Goal: Entertainment & Leisure: Consume media (video, audio)

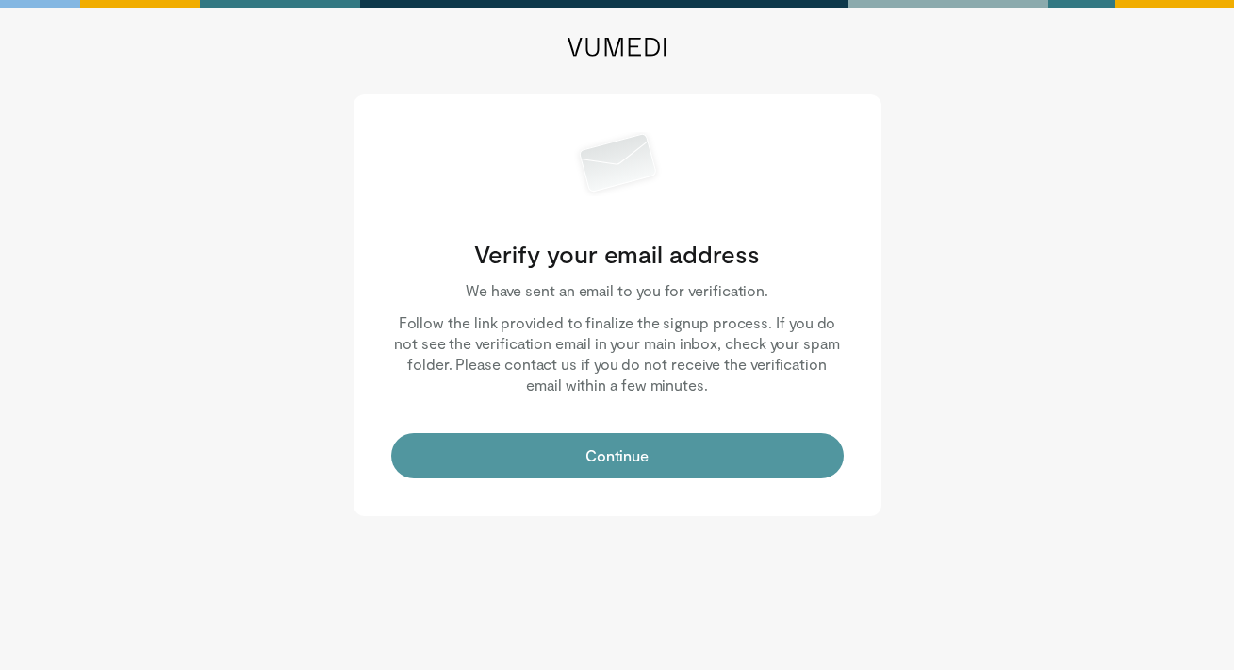
click at [637, 466] on button "Continue" at bounding box center [617, 455] width 453 height 45
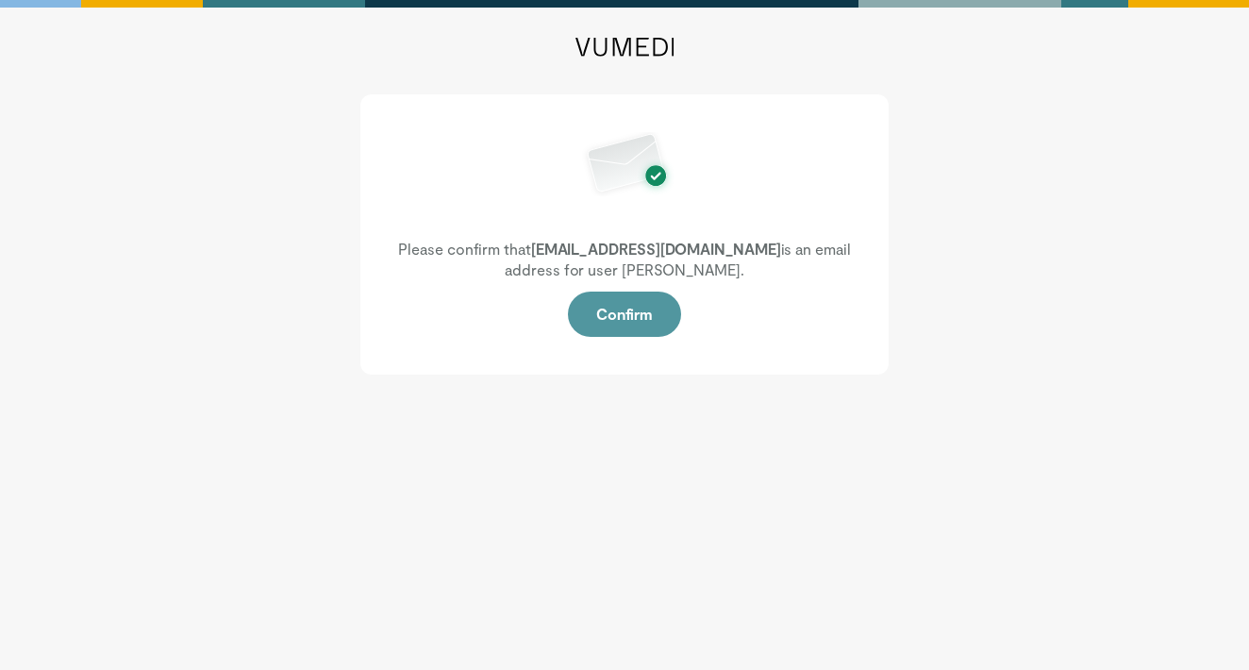
click at [633, 322] on button "Confirm" at bounding box center [624, 313] width 113 height 45
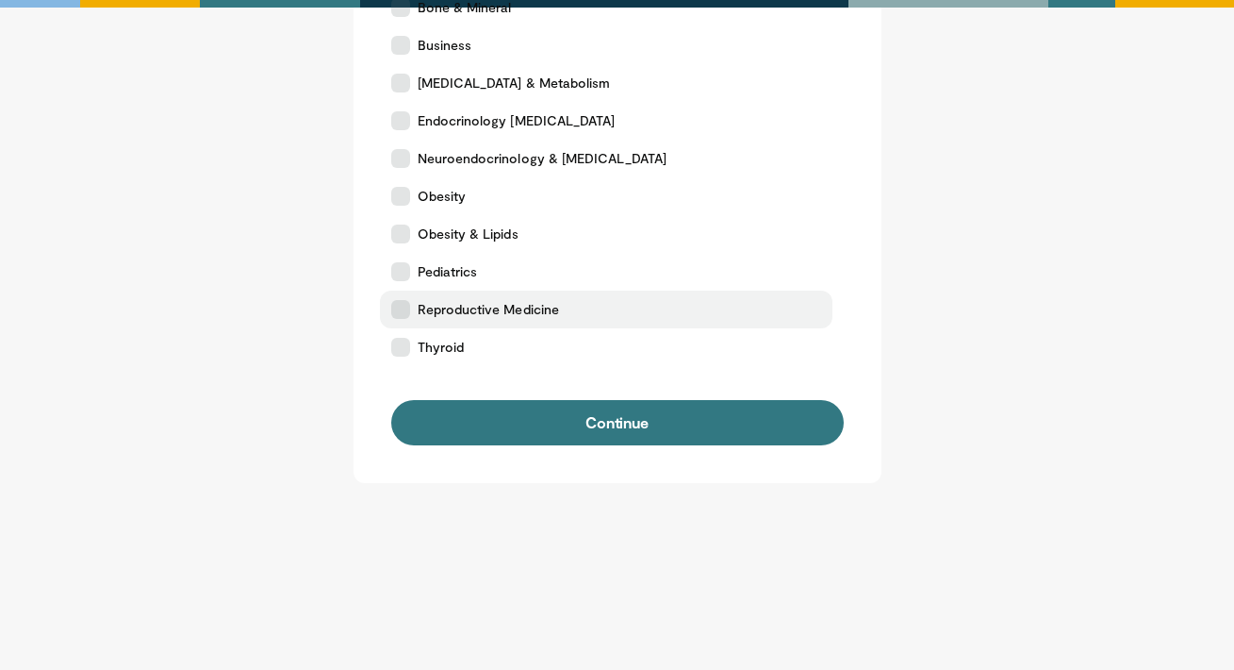
scroll to position [57, 0]
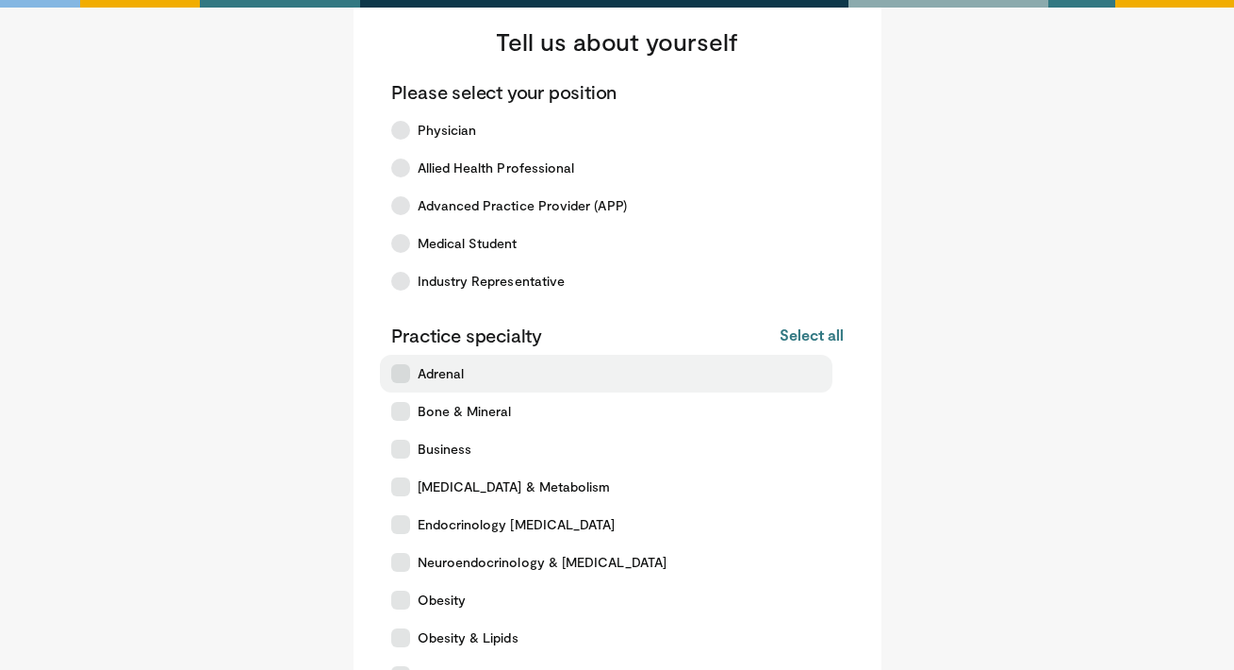
click at [454, 367] on span "Adrenal" at bounding box center [441, 373] width 47 height 19
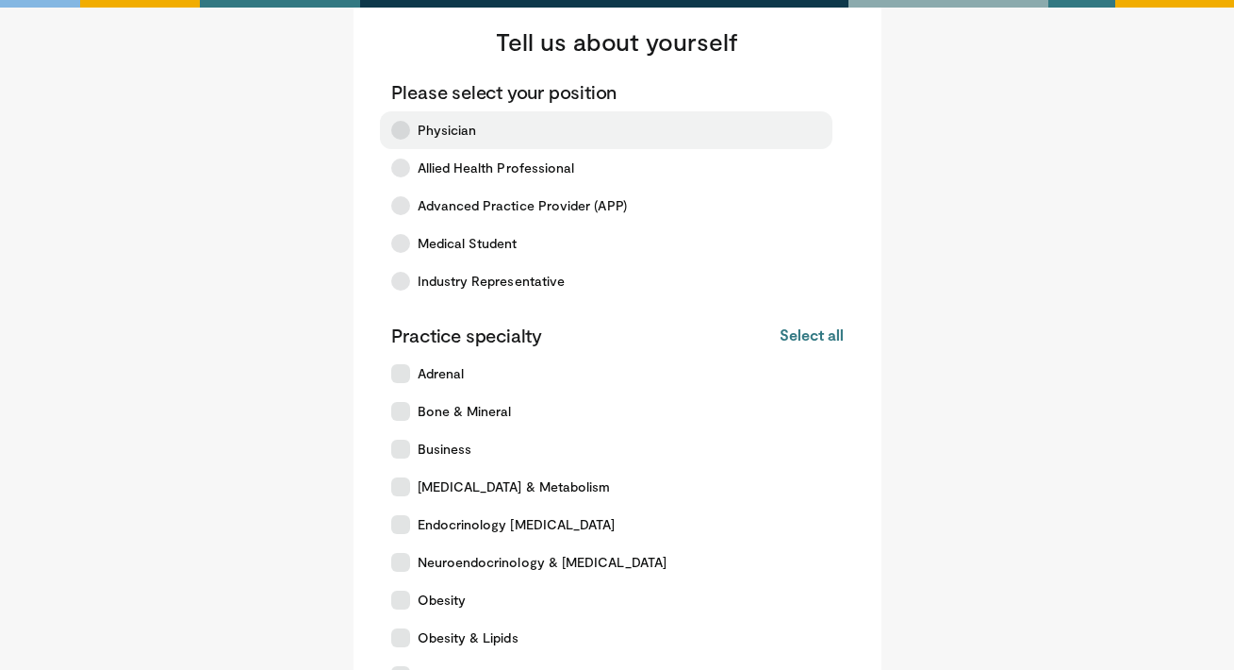
click at [399, 138] on icon at bounding box center [400, 130] width 19 height 19
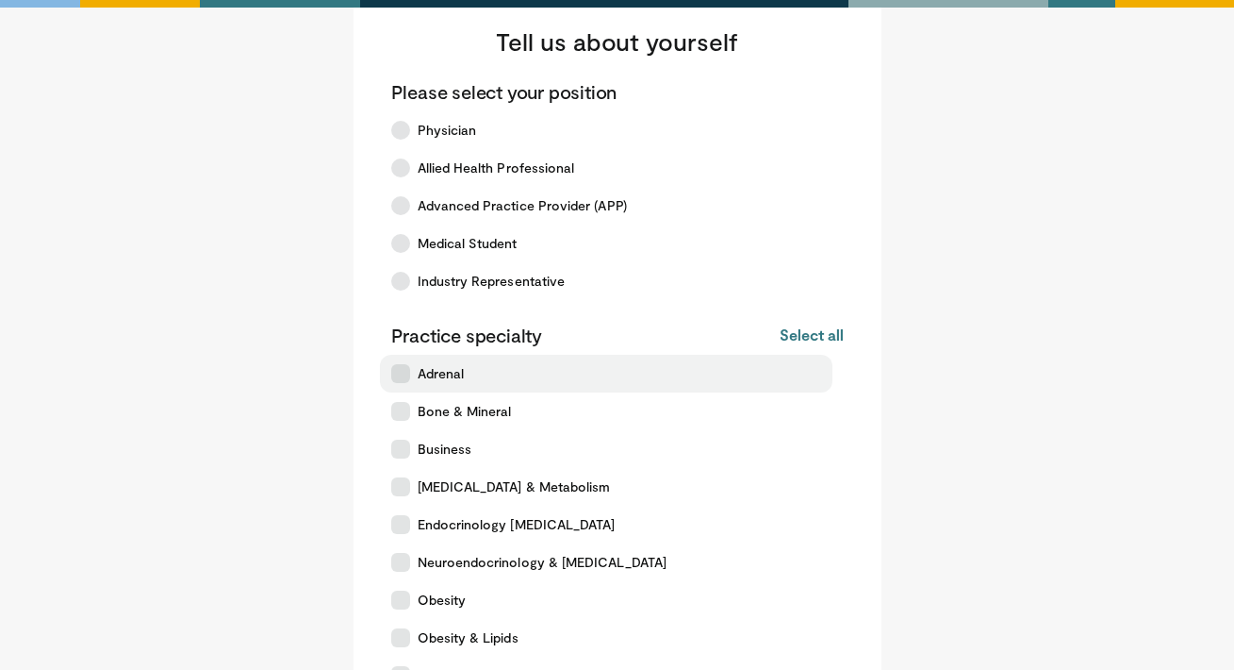
scroll to position [460, 0]
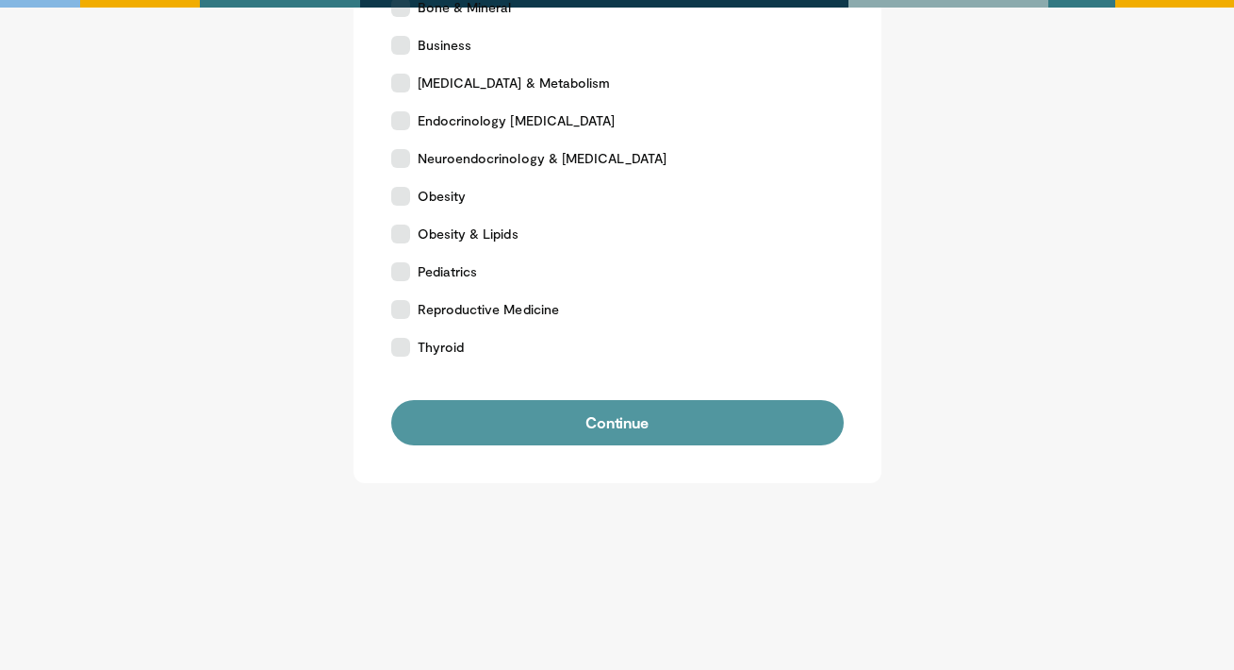
click at [646, 427] on button "Continue" at bounding box center [617, 422] width 453 height 45
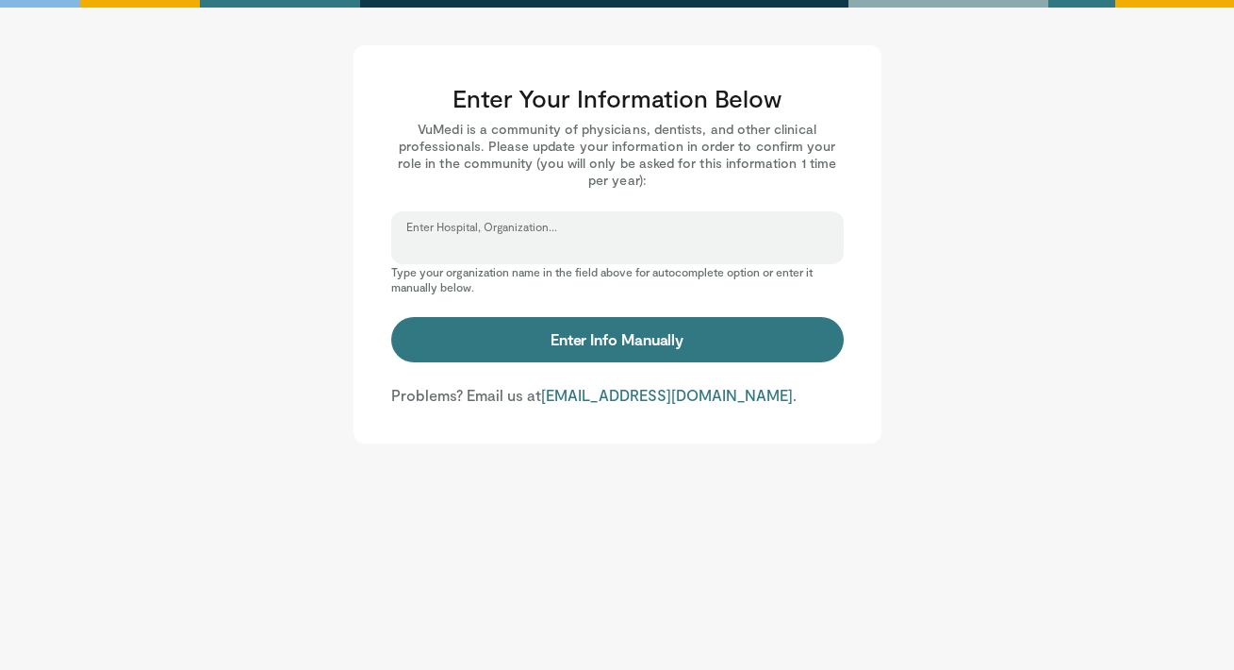
click at [587, 248] on input "Enter Hospital, Organization..." at bounding box center [617, 246] width 422 height 21
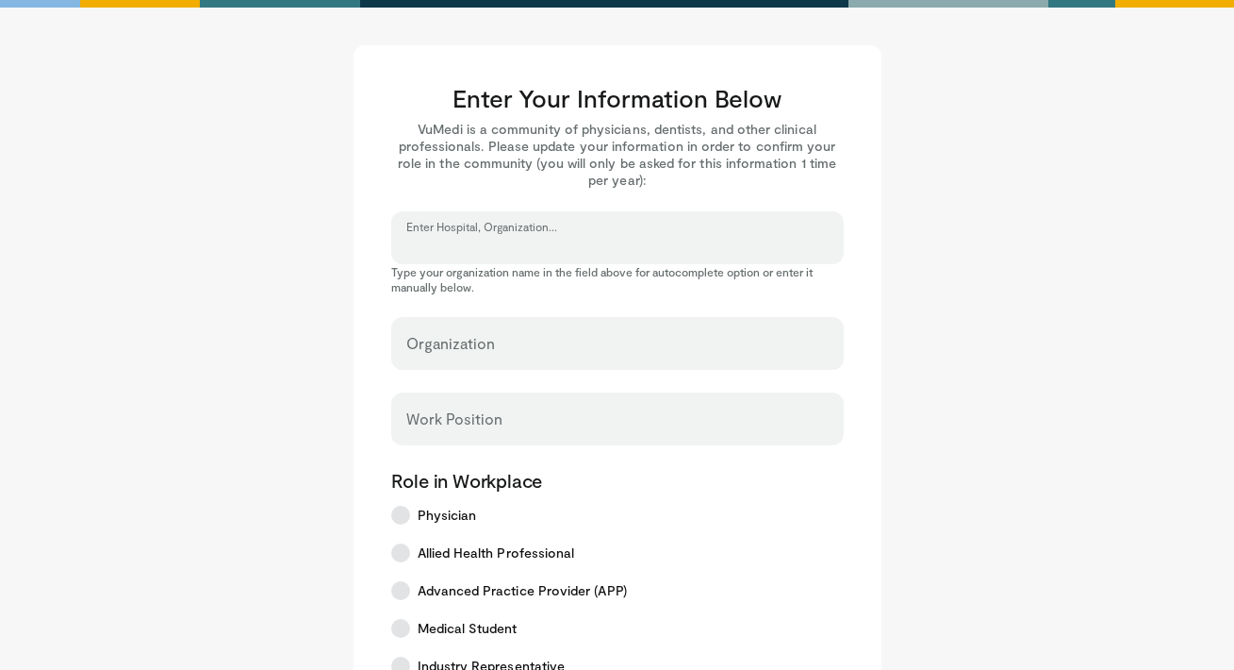
click at [520, 241] on input "Enter Hospital, Organization..." at bounding box center [617, 246] width 422 height 21
click at [491, 242] on input "Enter Hospital, Organization..." at bounding box center [617, 246] width 422 height 21
type input "*"
type input "**********"
click at [488, 409] on div "Work Position" at bounding box center [617, 418] width 453 height 53
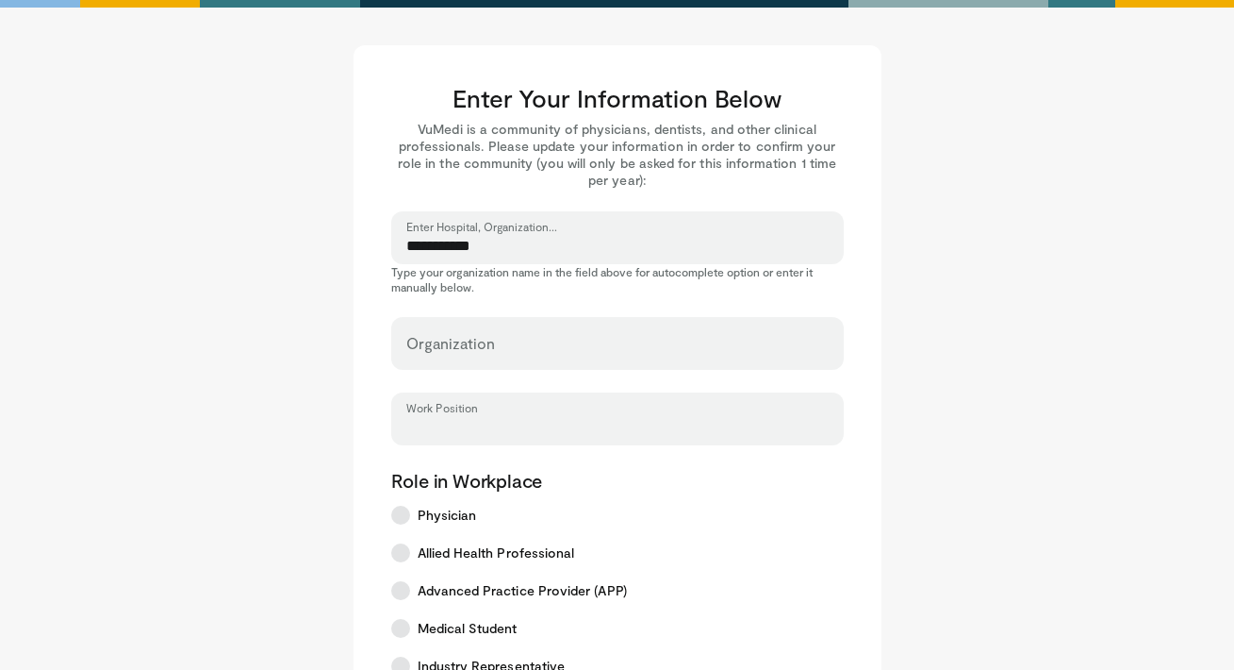
click at [488, 422] on input "Work Position" at bounding box center [617, 427] width 422 height 21
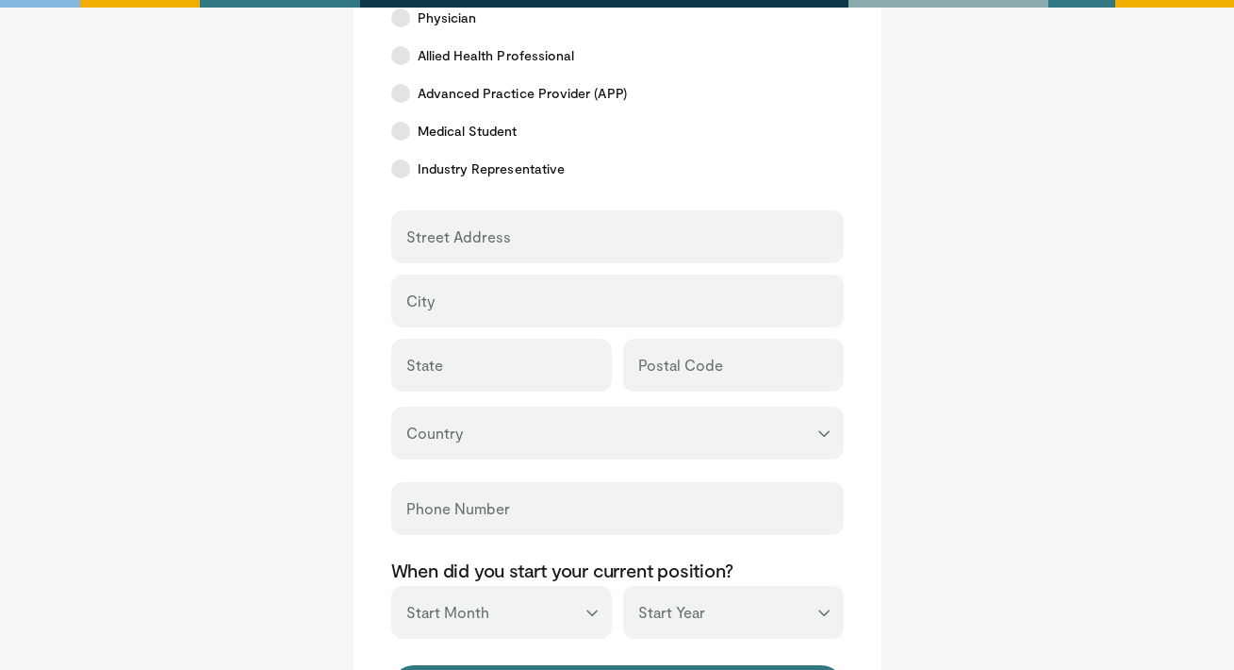
scroll to position [649, 0]
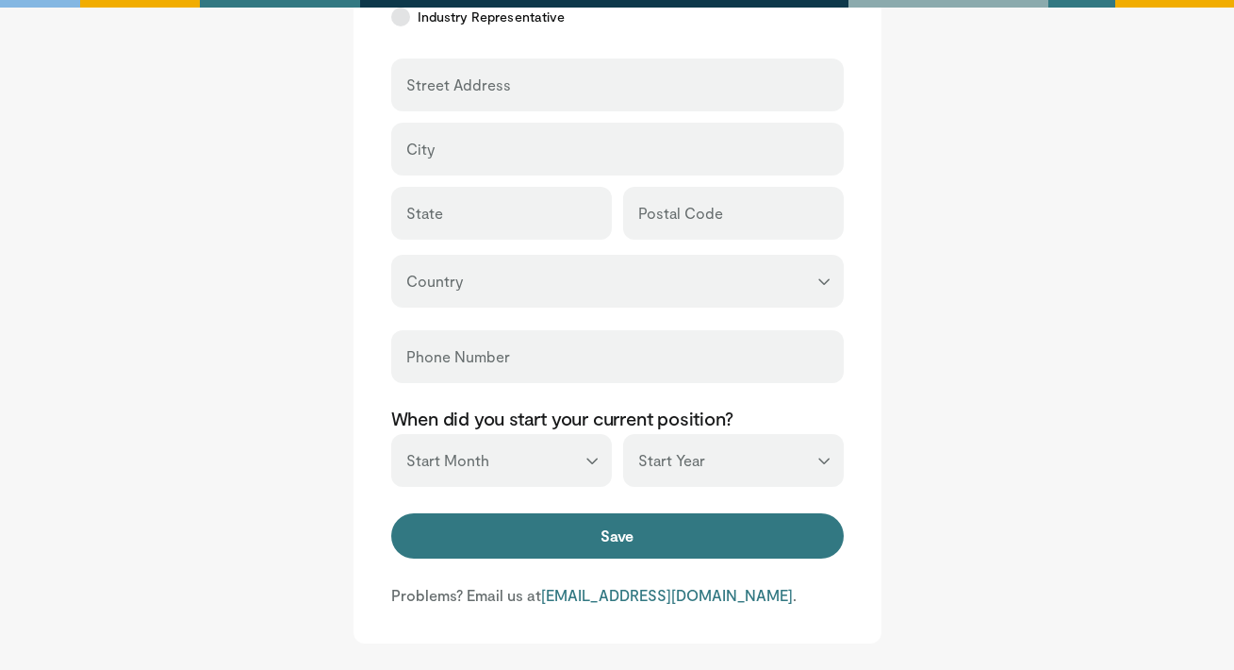
type input "**********"
select select "*"
drag, startPoint x: 550, startPoint y: 467, endPoint x: 718, endPoint y: 457, distance: 168.1
click at [718, 457] on div "* Start Day *** ******* ******** ***** ***** *** **** **** ****** ********* ***…" at bounding box center [617, 460] width 453 height 53
select select "****"
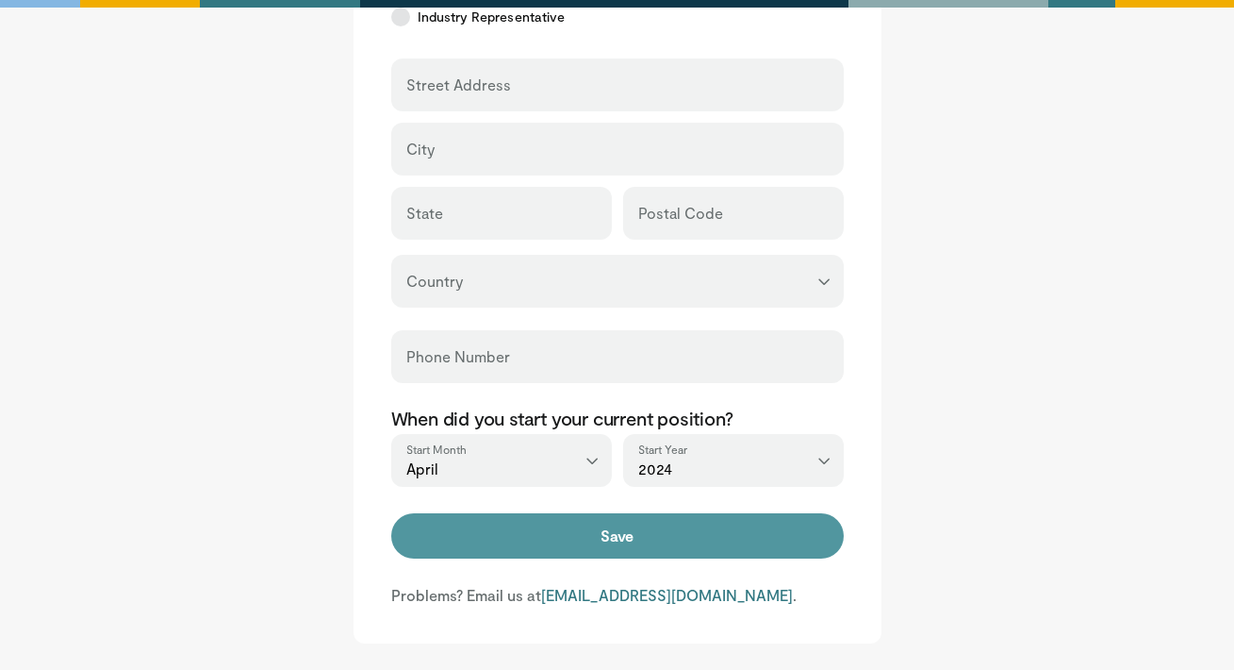
click at [429, 529] on button "Save" at bounding box center [617, 535] width 453 height 45
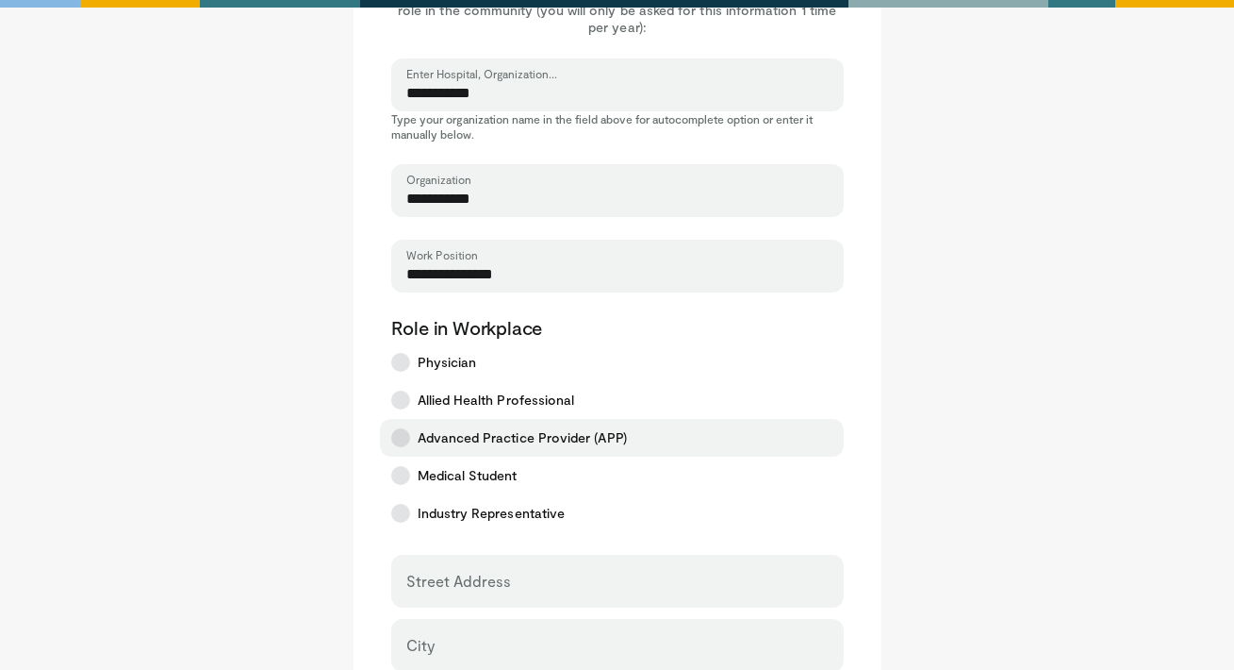
scroll to position [553, 0]
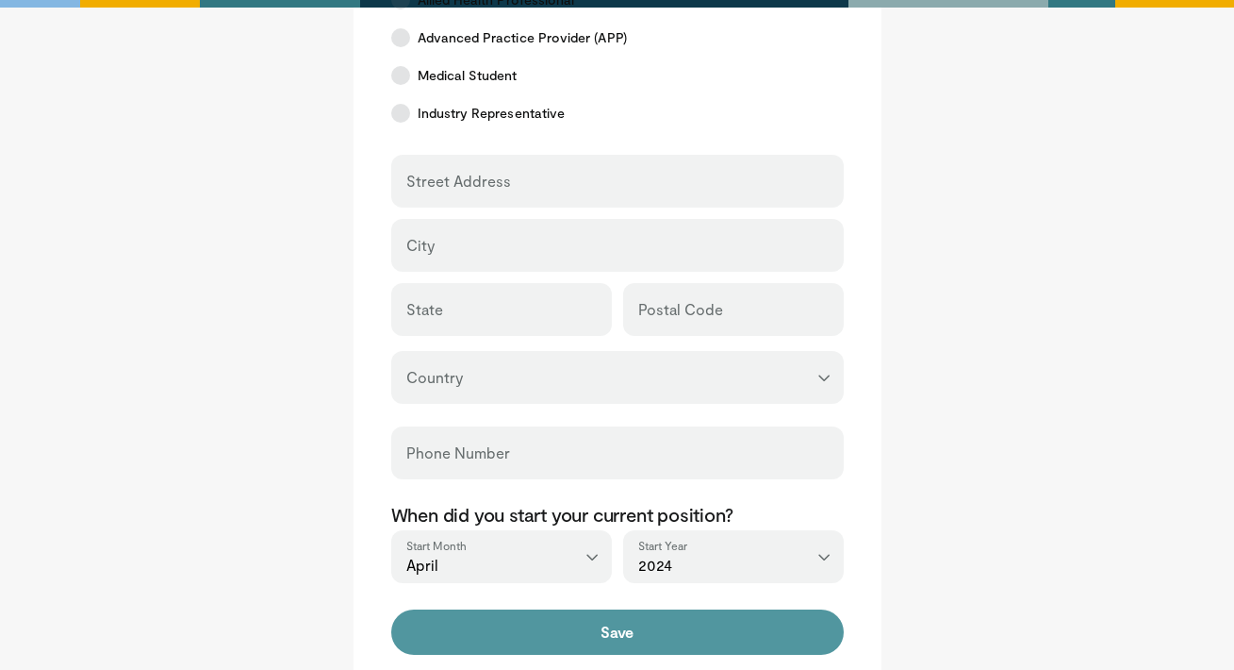
type input "**********"
click at [638, 645] on button "Save" at bounding box center [617, 631] width 453 height 45
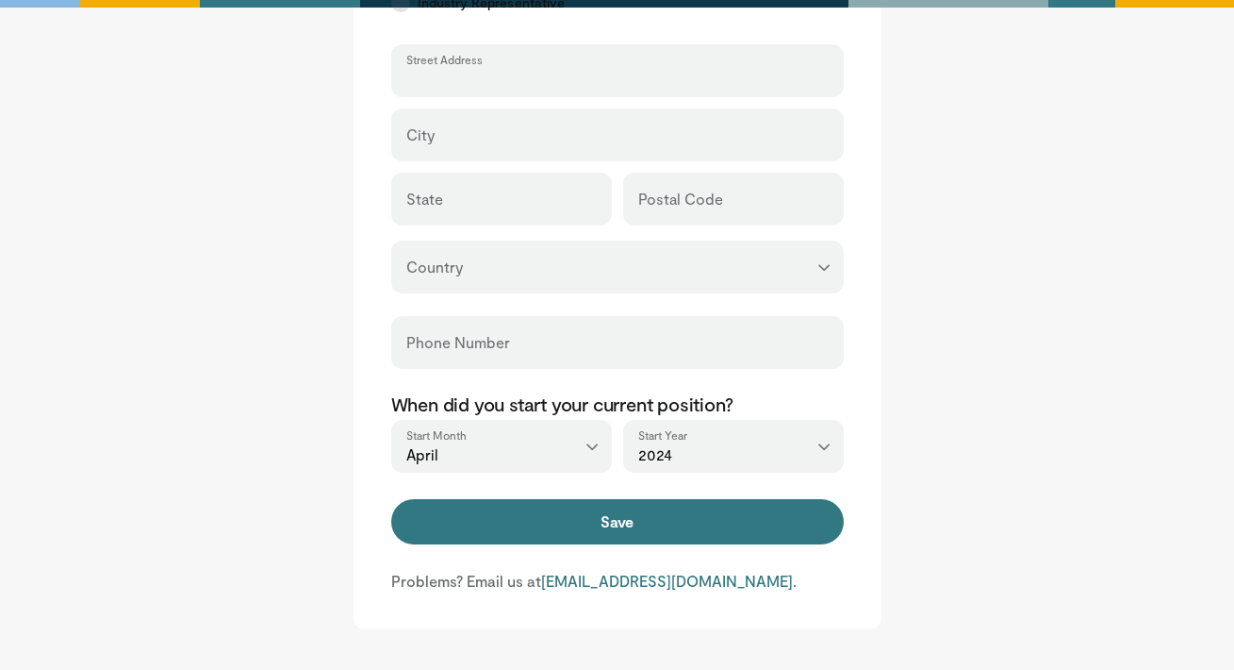
scroll to position [516, 0]
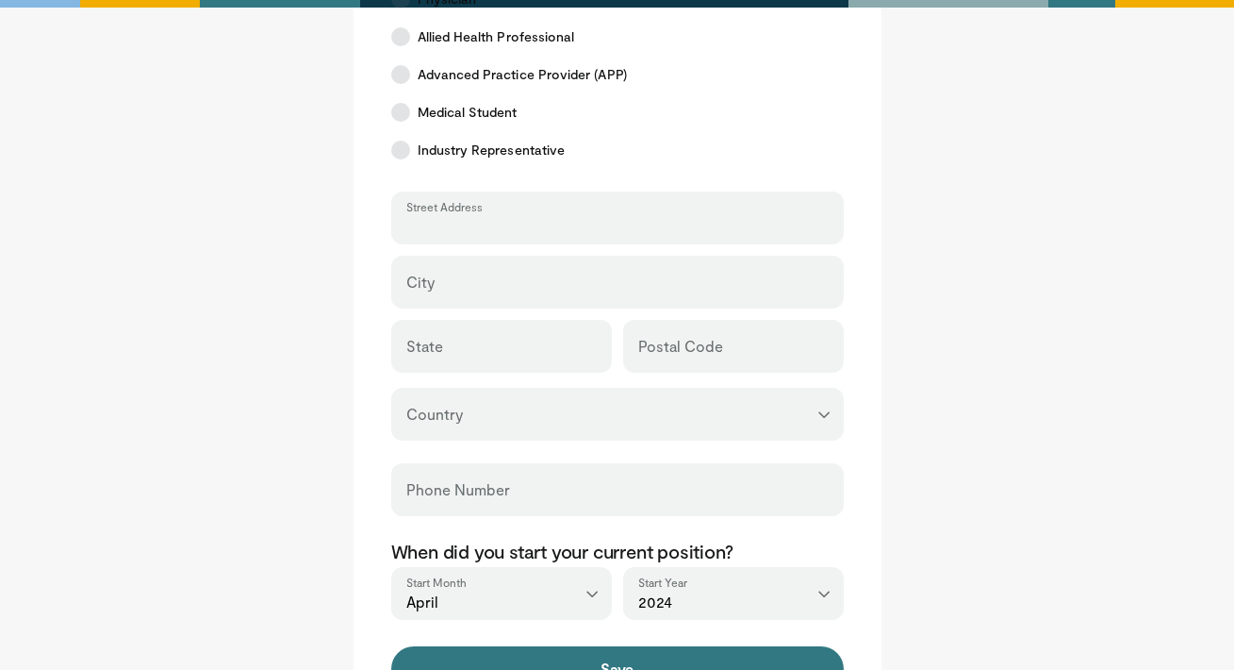
click at [589, 229] on input "Street Address" at bounding box center [617, 226] width 422 height 21
type input "*"
type input "*****"
select select "**"
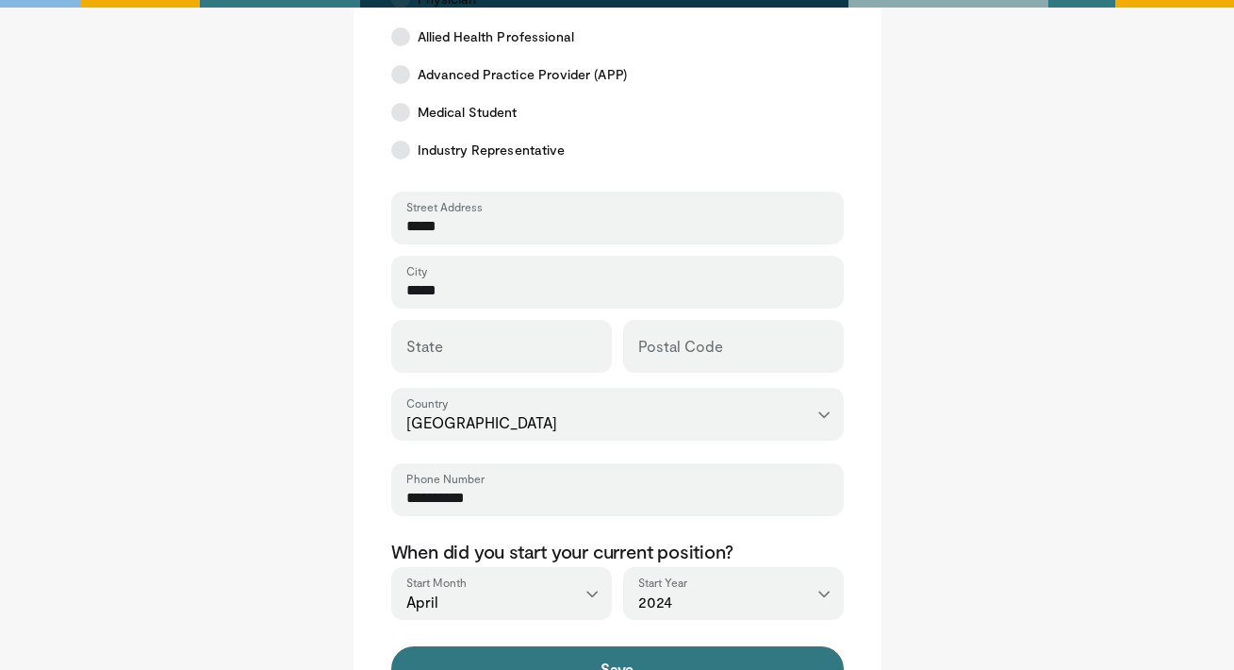
scroll to position [703, 0]
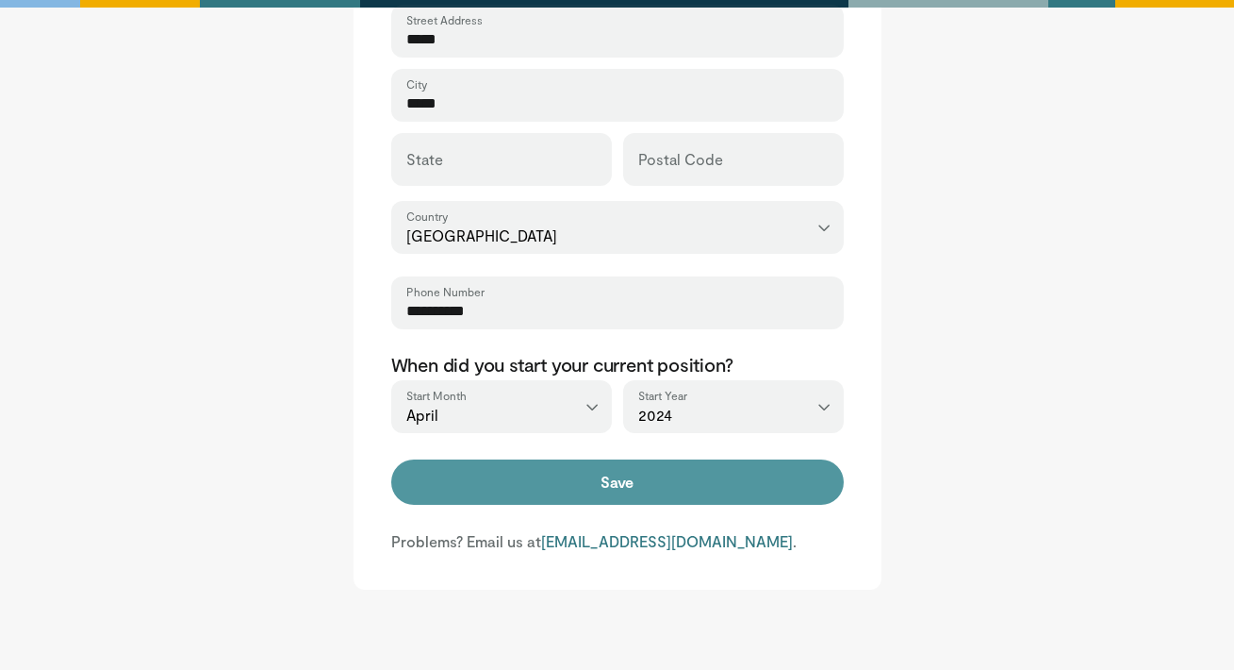
type input "**********"
click at [624, 486] on button "Save" at bounding box center [617, 481] width 453 height 45
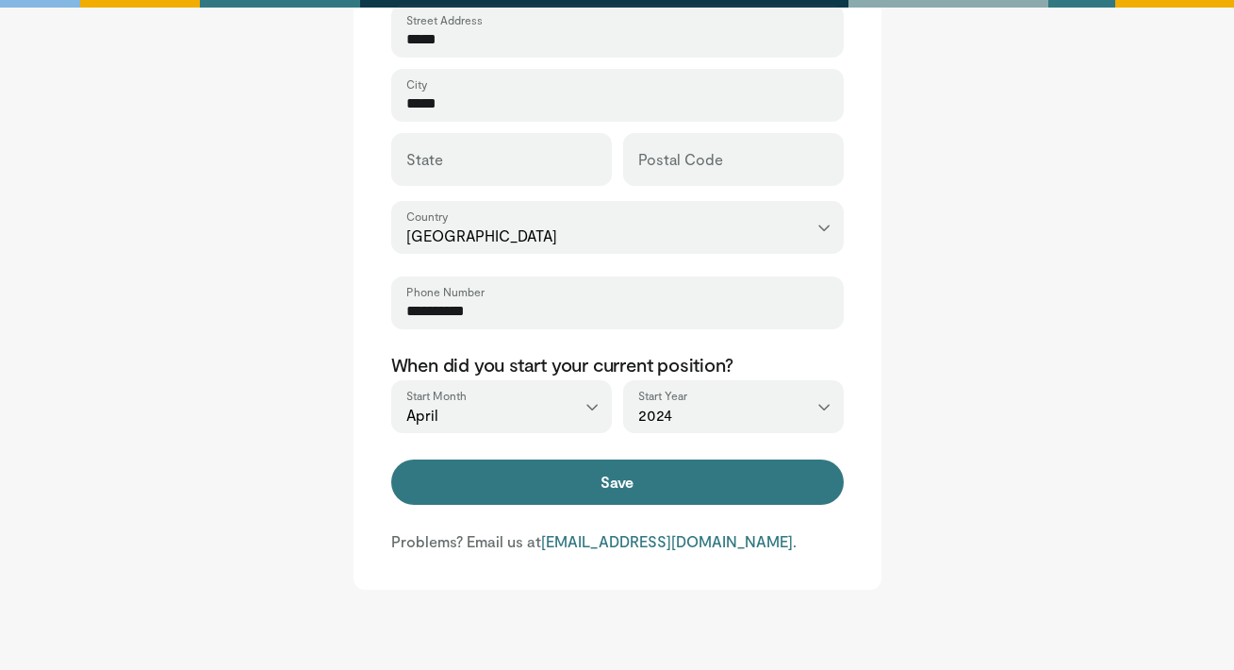
click at [466, 179] on div "State" at bounding box center [501, 159] width 221 height 53
click at [480, 164] on input "State" at bounding box center [501, 167] width 190 height 21
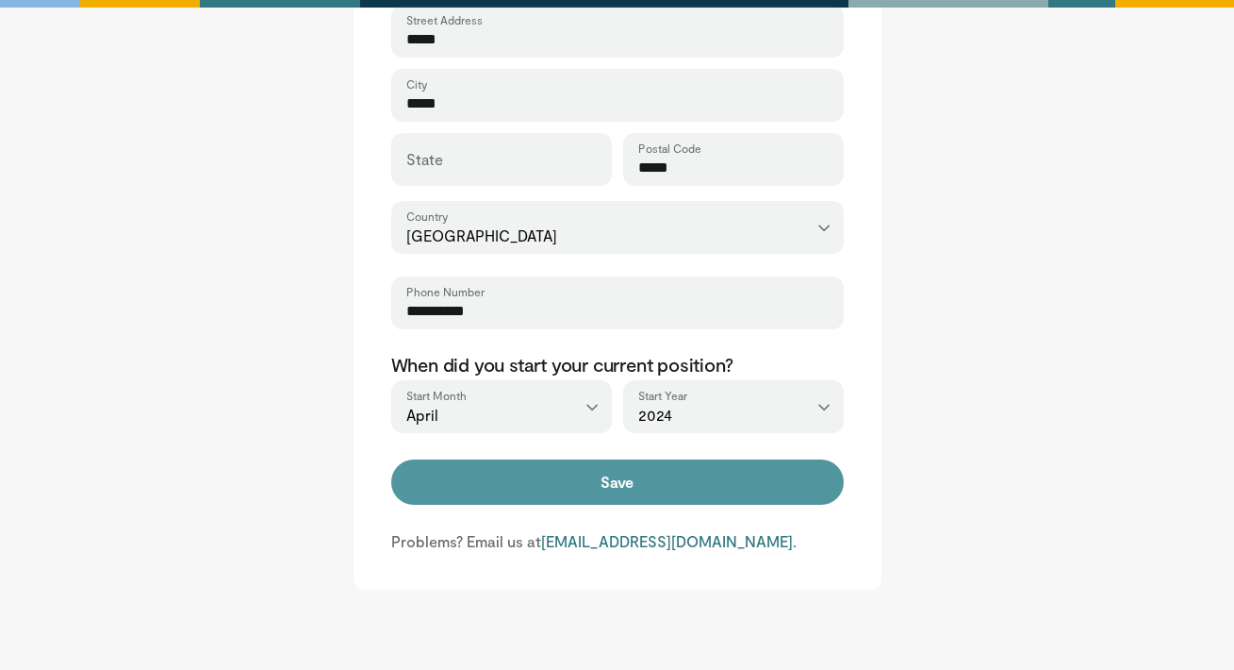
type input "*****"
click at [578, 483] on button "Save" at bounding box center [617, 481] width 453 height 45
type input "*****"
click at [643, 477] on button "Save" at bounding box center [617, 481] width 453 height 45
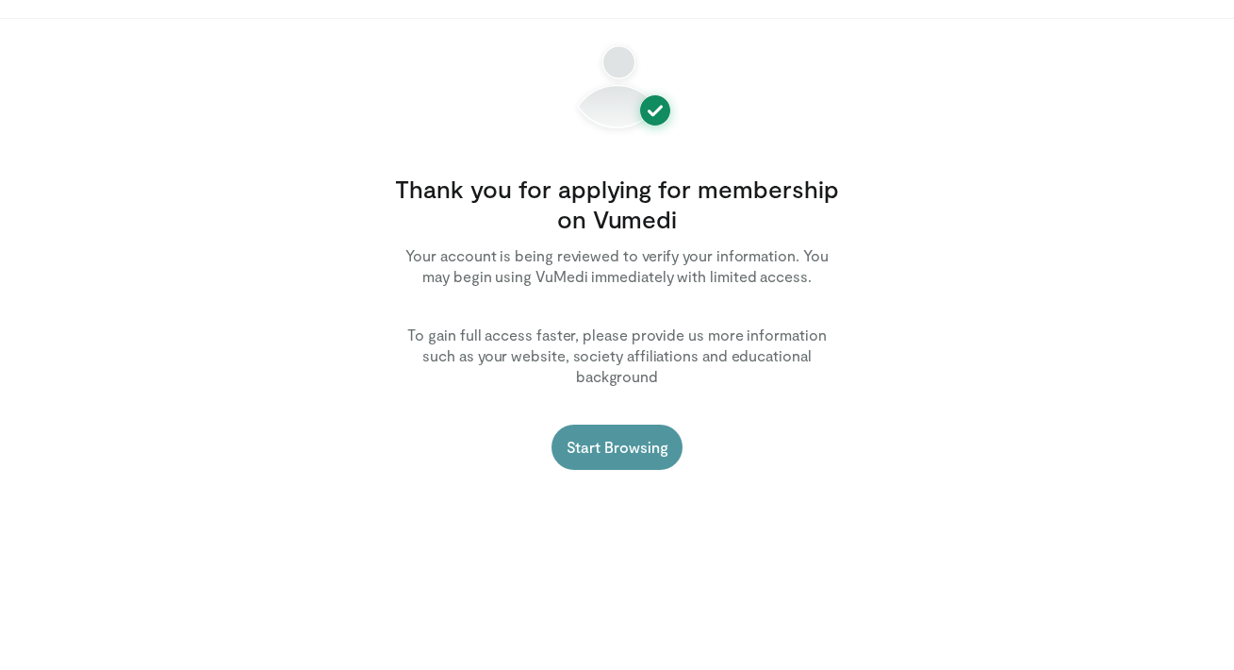
scroll to position [145, 0]
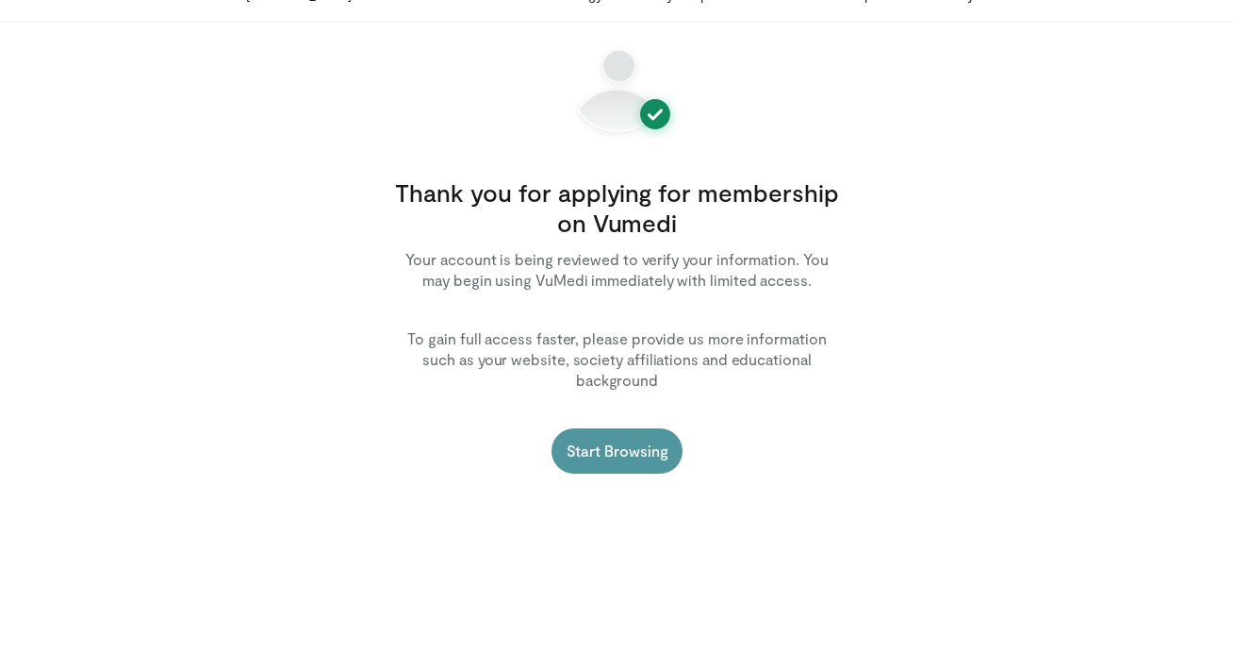
click at [629, 432] on link "Start Browsing" at bounding box center [618, 450] width 132 height 45
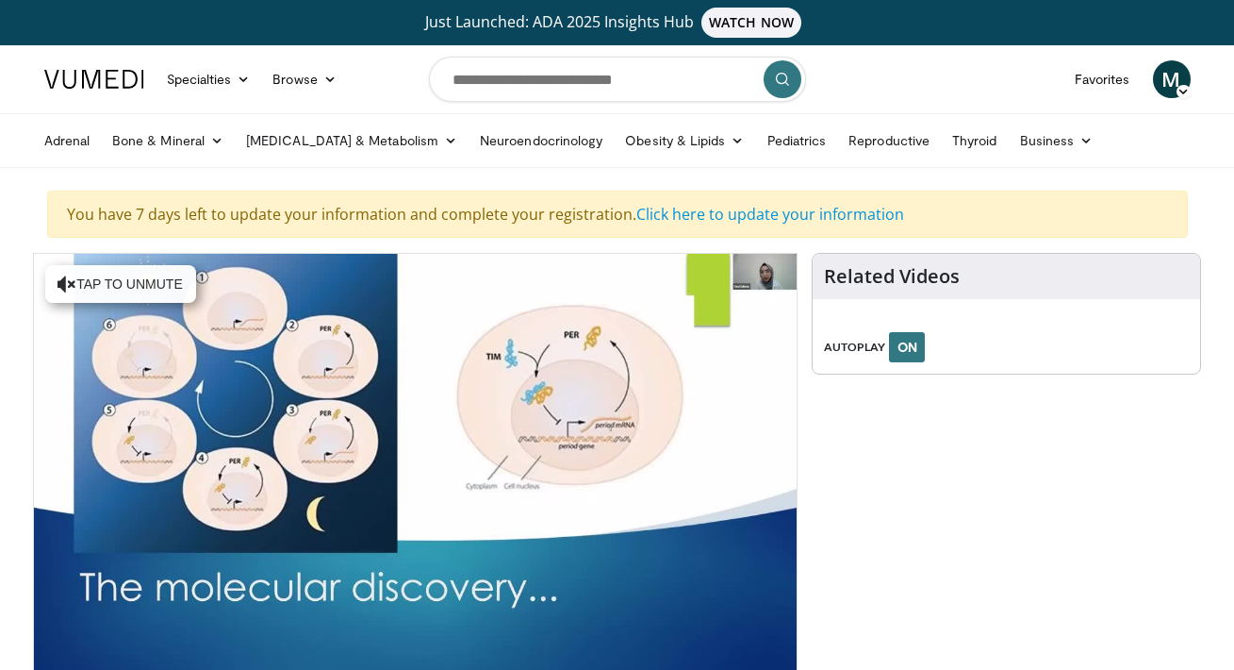
click at [1169, 84] on span "M" at bounding box center [1172, 79] width 38 height 38
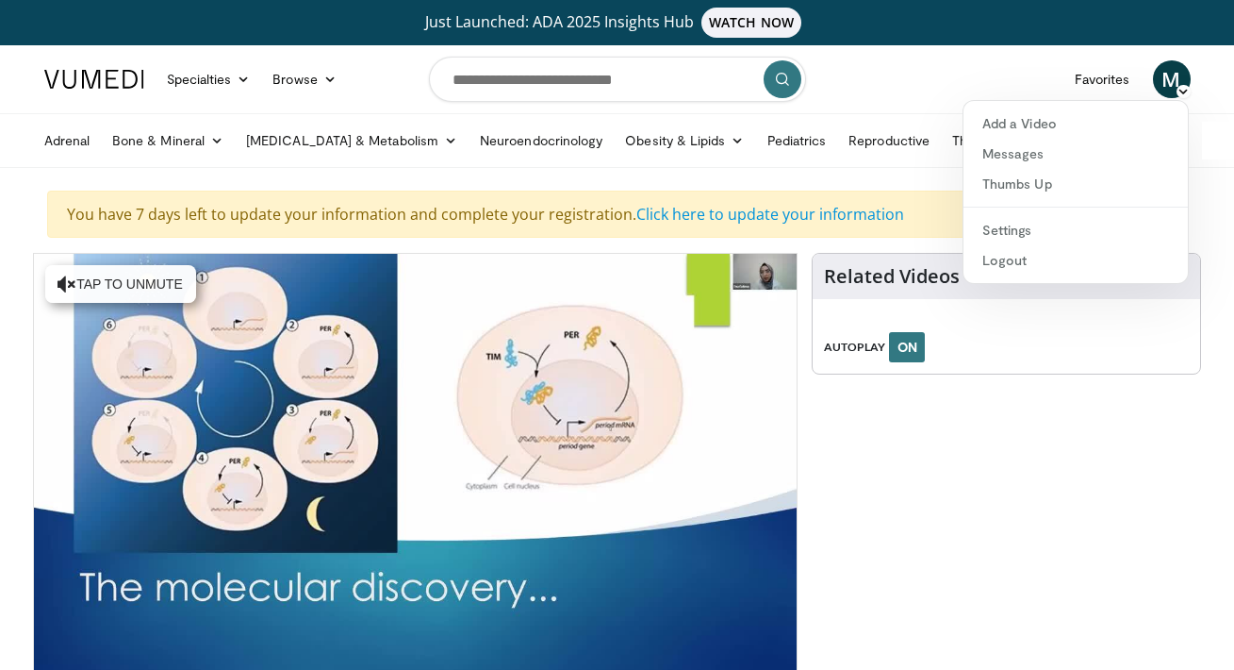
click at [1169, 84] on span "M" at bounding box center [1172, 79] width 38 height 38
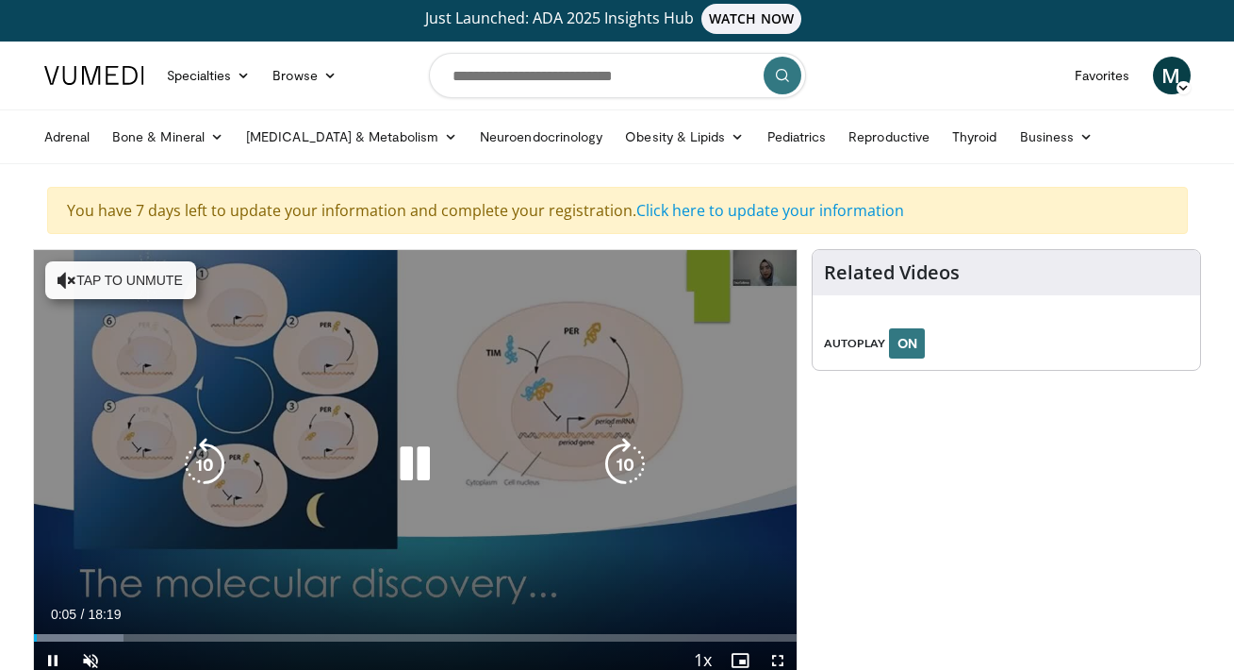
scroll to position [162, 0]
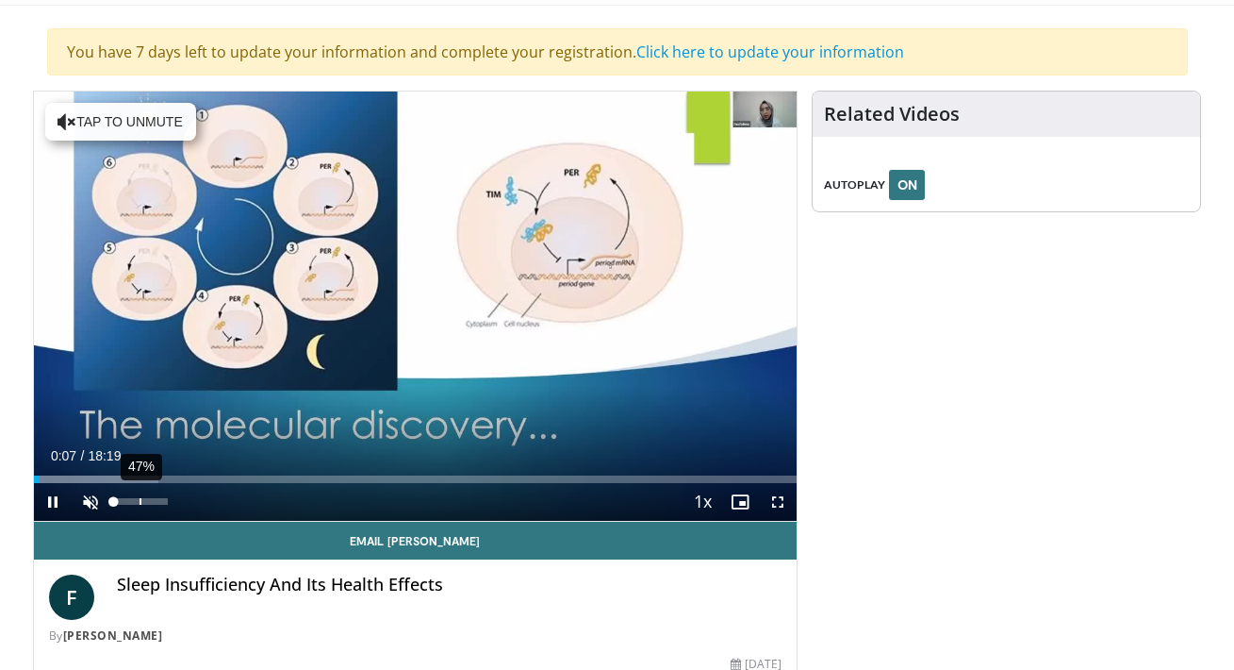
click at [139, 495] on div "47%" at bounding box center [141, 502] width 66 height 38
click at [132, 495] on div "35%" at bounding box center [141, 502] width 66 height 38
click at [80, 503] on span "Video Player" at bounding box center [91, 502] width 38 height 38
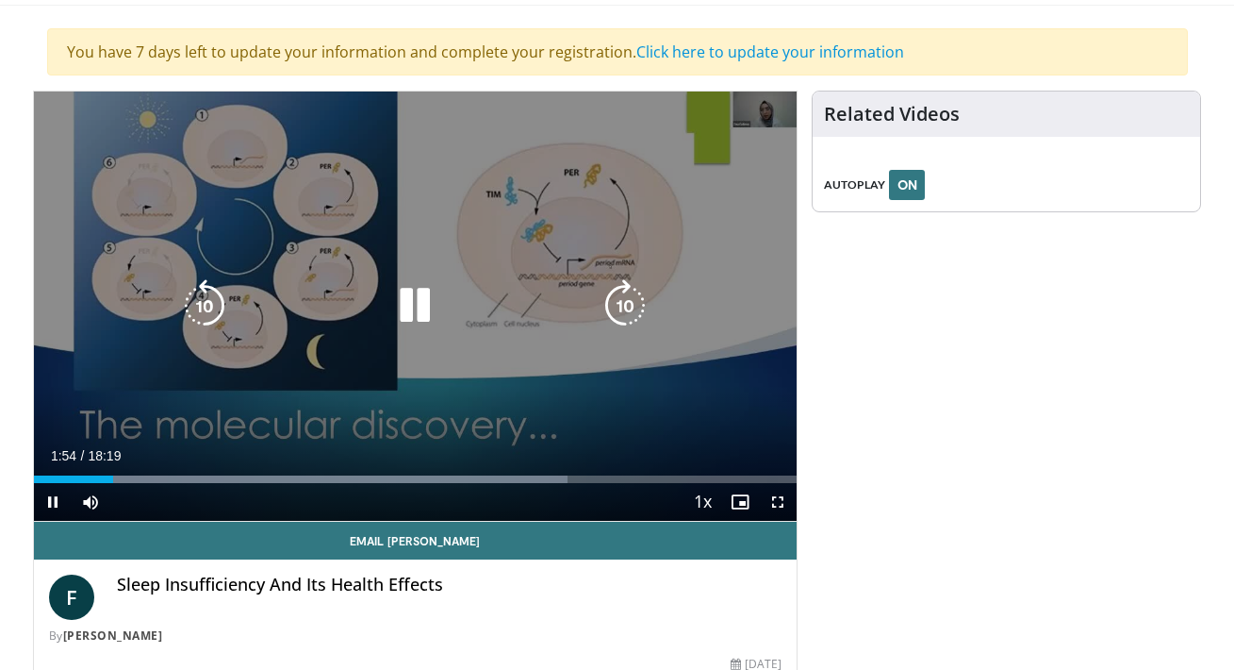
click at [416, 302] on icon "Video Player" at bounding box center [415, 305] width 53 height 53
click at [393, 243] on div "10 seconds Tap to unmute" at bounding box center [416, 305] width 764 height 429
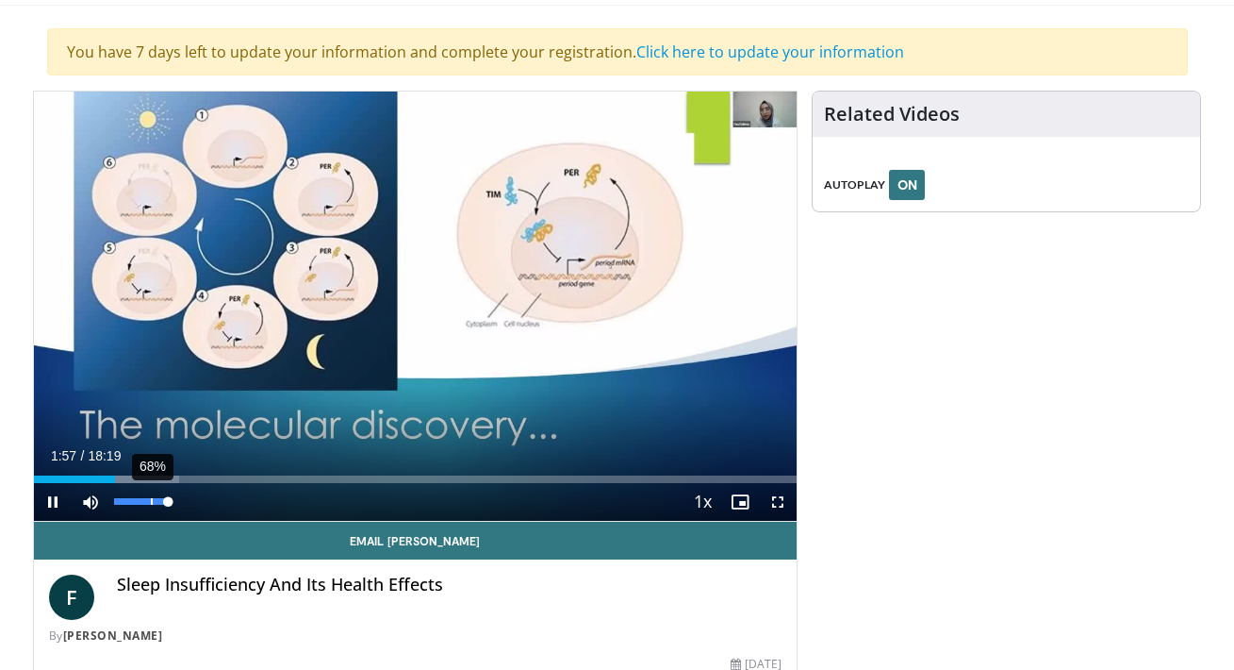
click at [150, 505] on div "68%" at bounding box center [141, 502] width 66 height 38
click at [788, 508] on span "Video Player" at bounding box center [778, 502] width 38 height 38
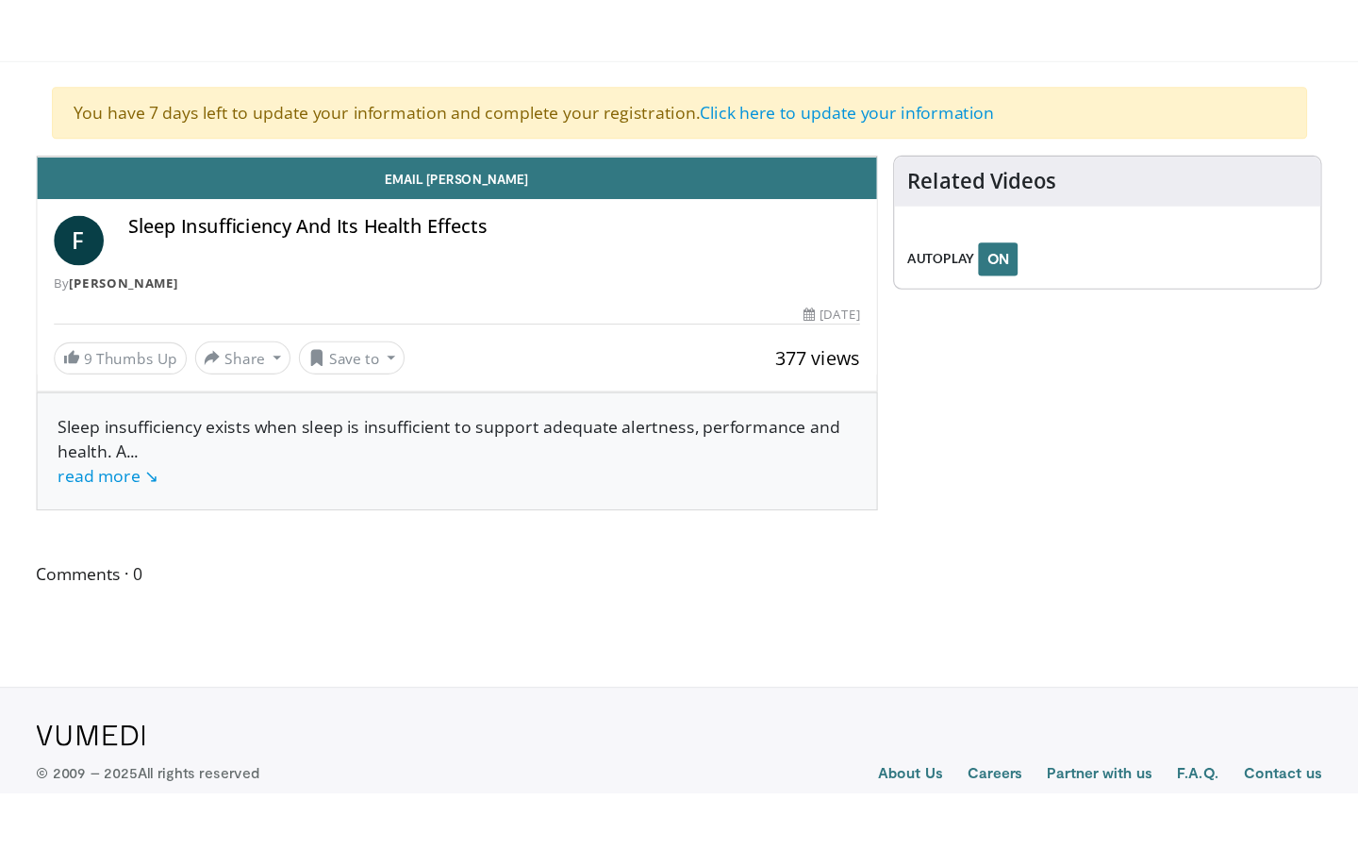
scroll to position [0, 0]
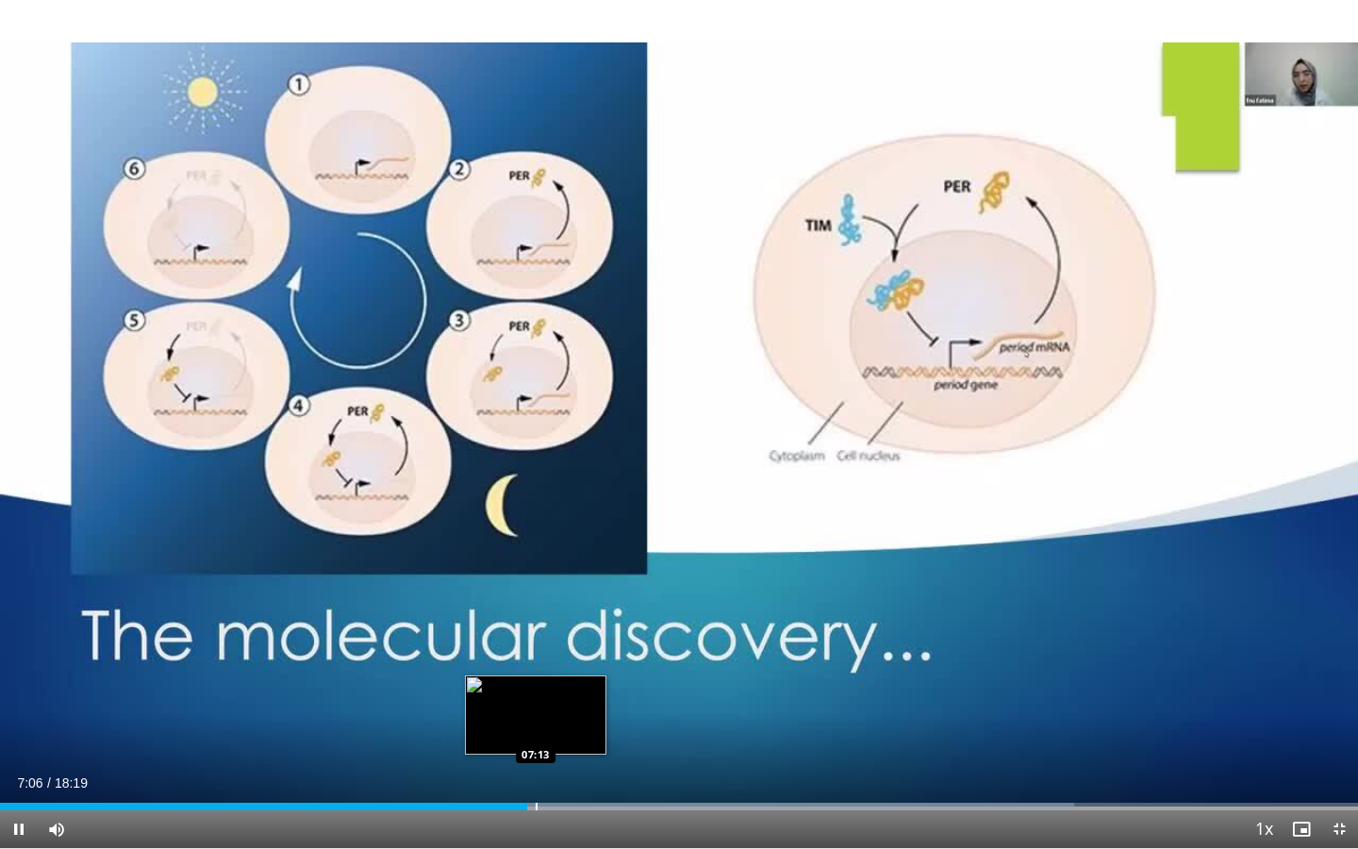
click at [537, 669] on div "Progress Bar" at bounding box center [537, 806] width 2 height 8
click at [541, 669] on div "Progress Bar" at bounding box center [542, 806] width 2 height 8
click at [1233, 669] on span "Video Player" at bounding box center [1339, 829] width 38 height 38
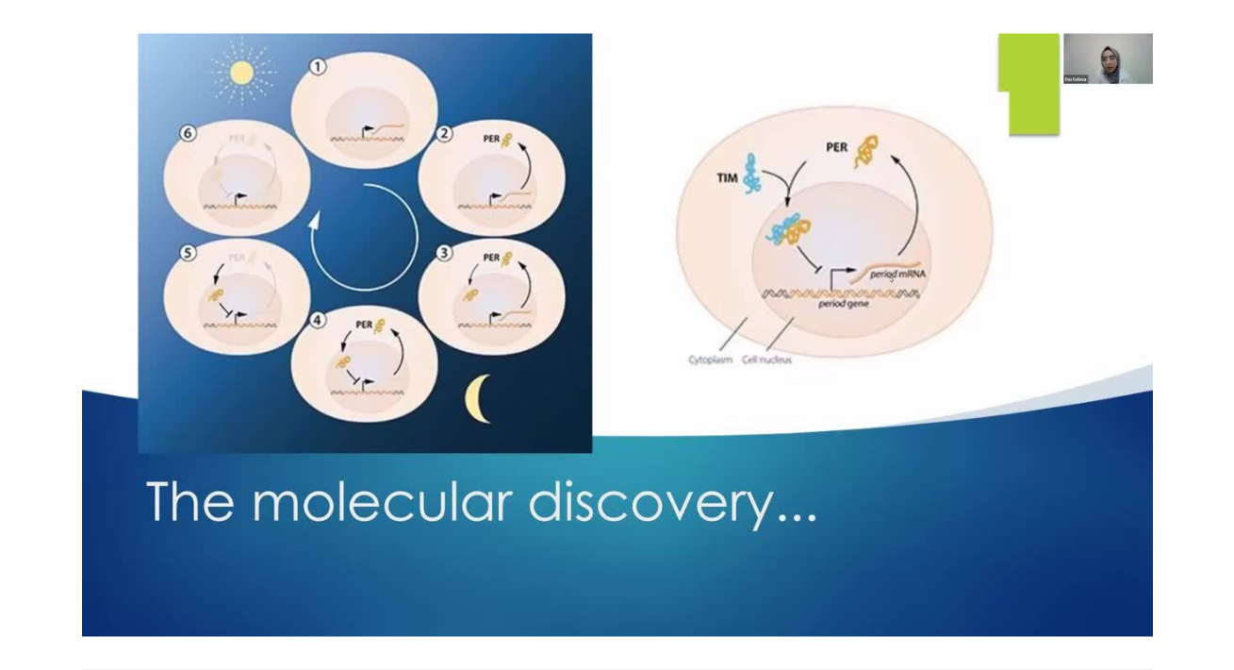
scroll to position [162, 0]
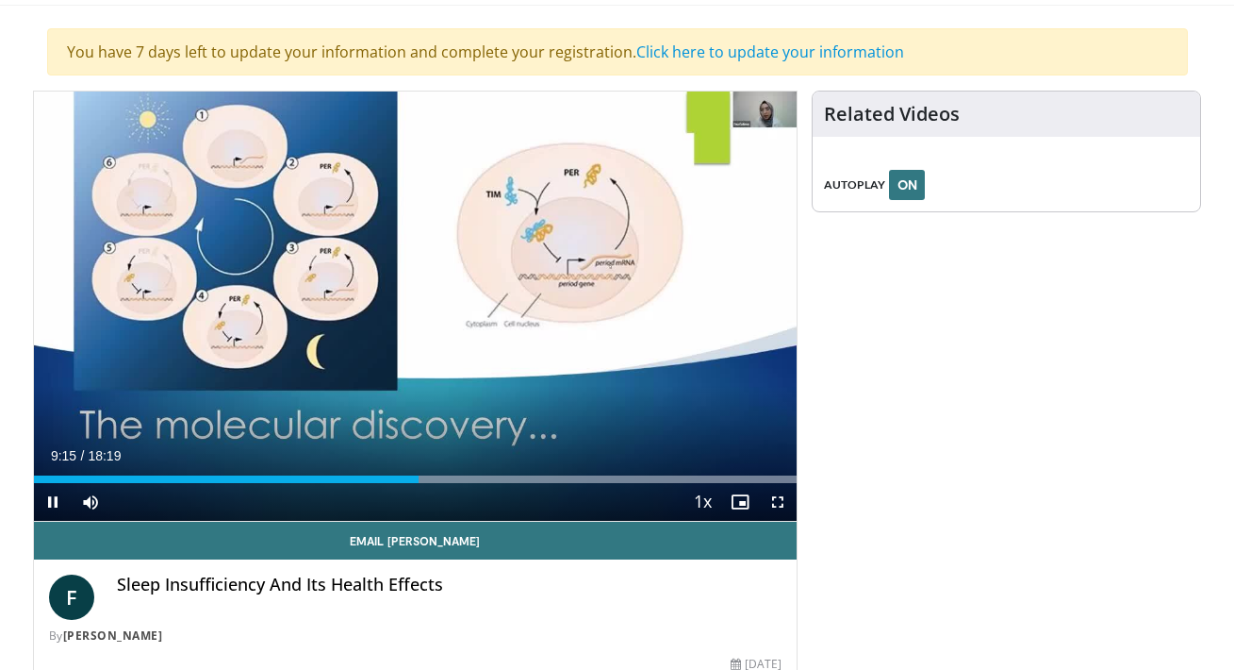
click at [774, 506] on span "Video Player" at bounding box center [778, 502] width 38 height 38
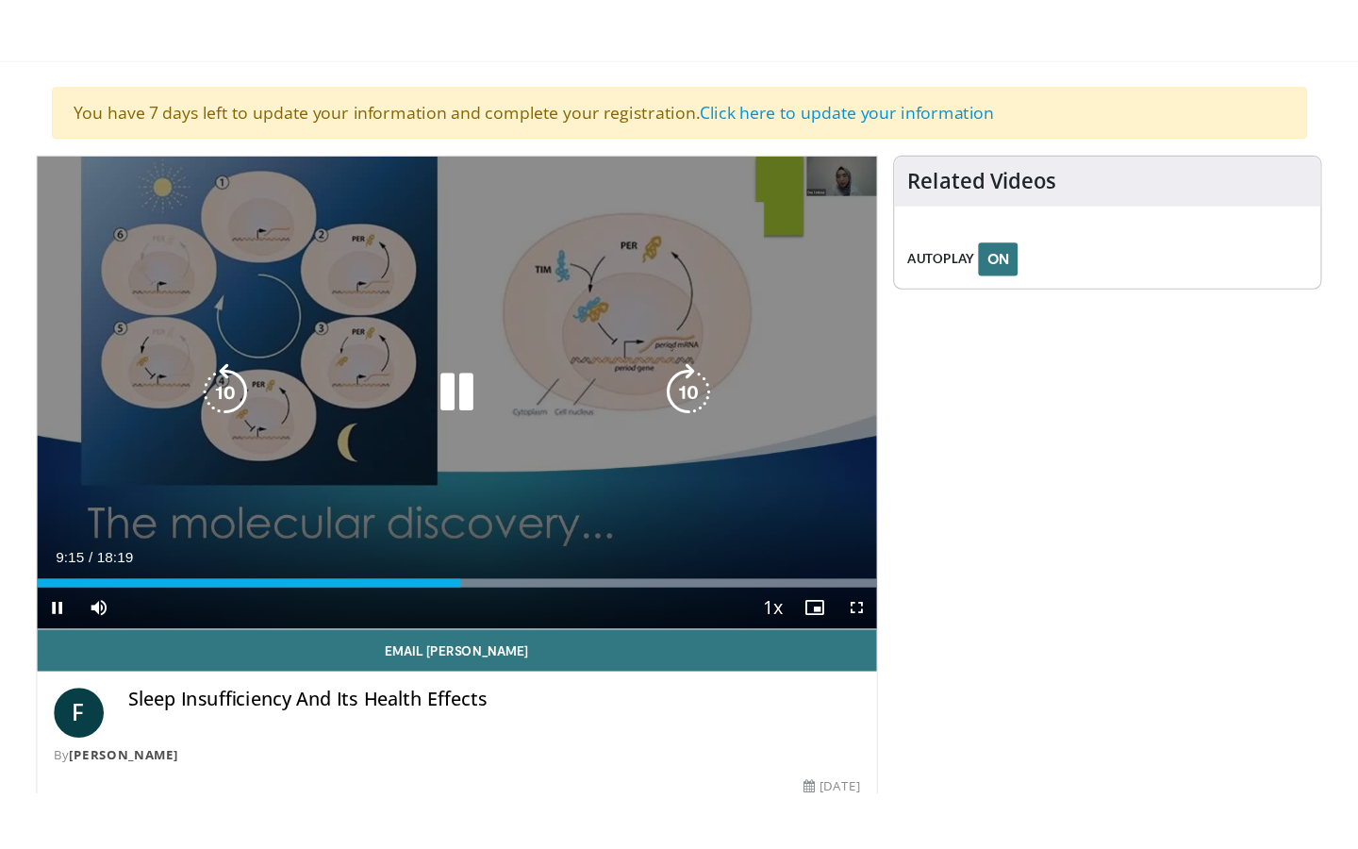
scroll to position [0, 0]
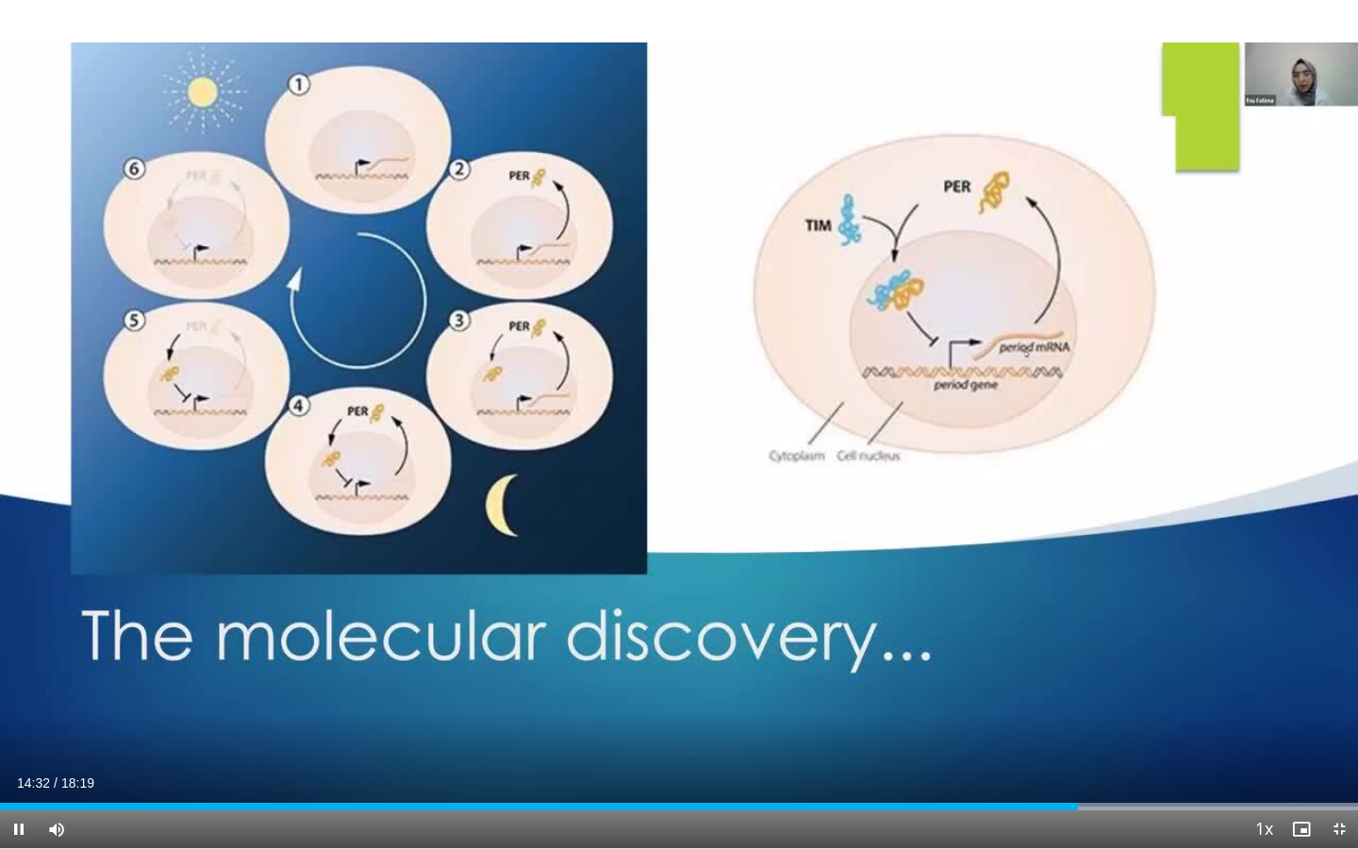
click at [1233, 669] on span "Video Player" at bounding box center [1339, 829] width 38 height 38
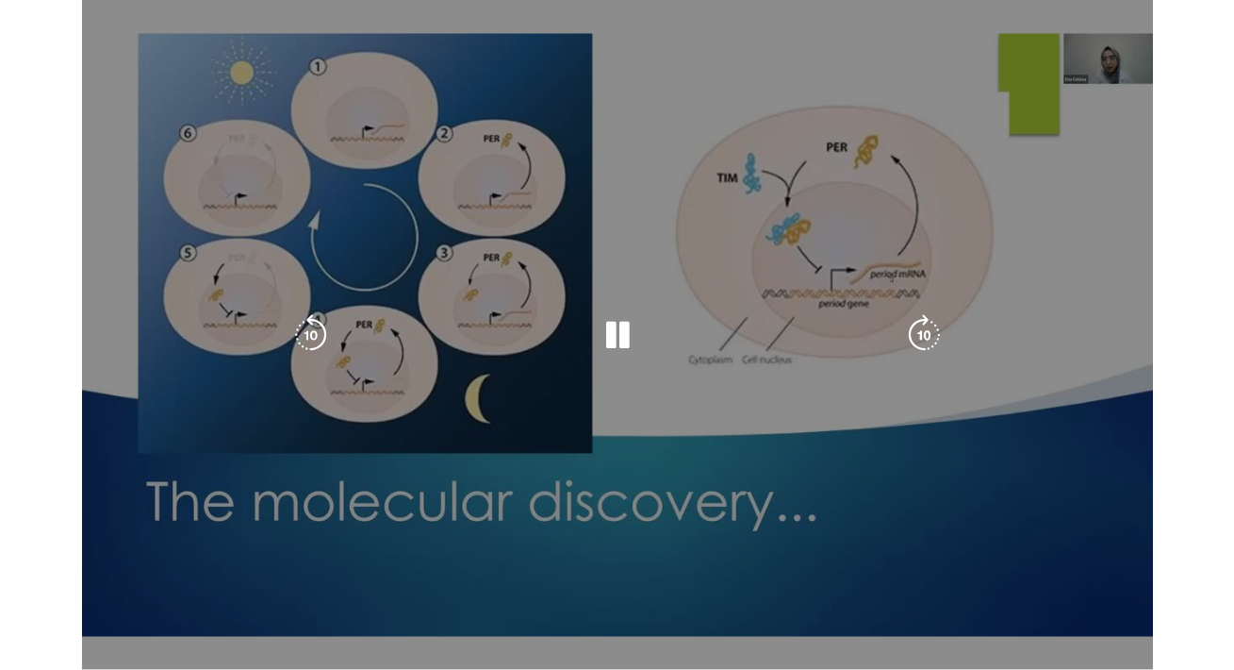
scroll to position [162, 0]
